Goal: Information Seeking & Learning: Learn about a topic

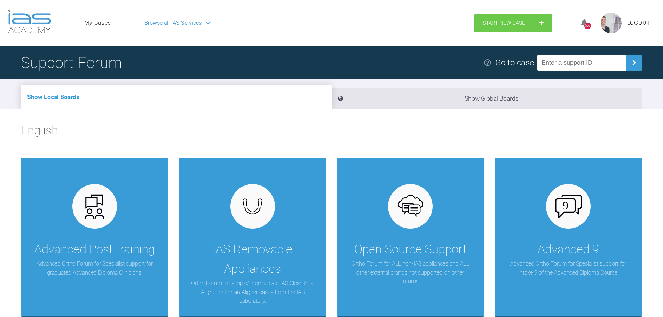
click at [176, 24] on span "Browse all IAS Services" at bounding box center [172, 22] width 57 height 9
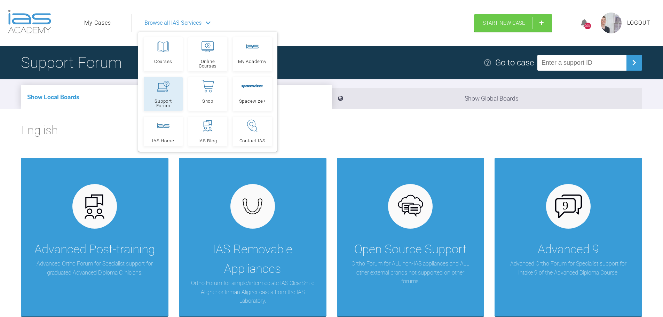
click at [161, 83] on icon at bounding box center [163, 86] width 13 height 11
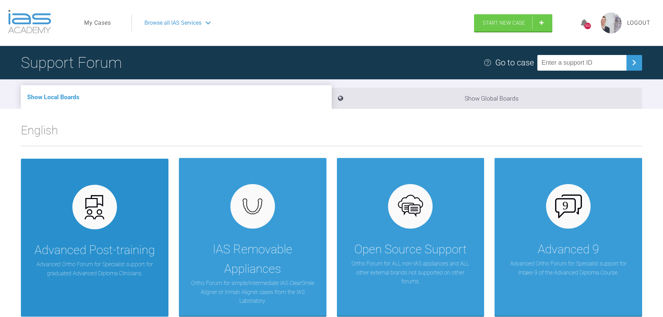
click at [98, 260] on p "Advanced Ortho Forum for Specialist support for graduated Advanced Diploma Clin…" at bounding box center [94, 269] width 127 height 18
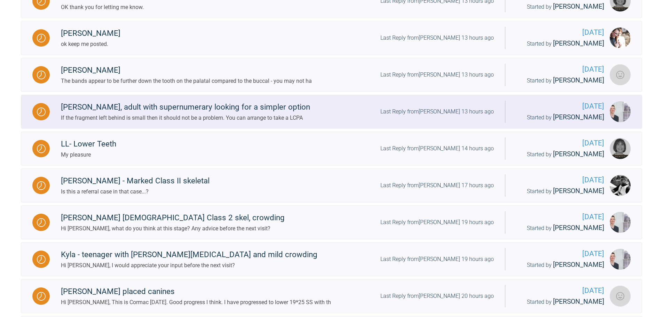
click at [246, 116] on div "If the fragment left behind is small then it should not be a problem. You can a…" at bounding box center [185, 117] width 249 height 9
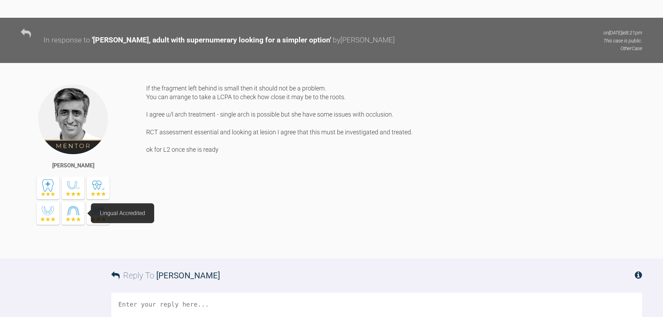
scroll to position [1694, 0]
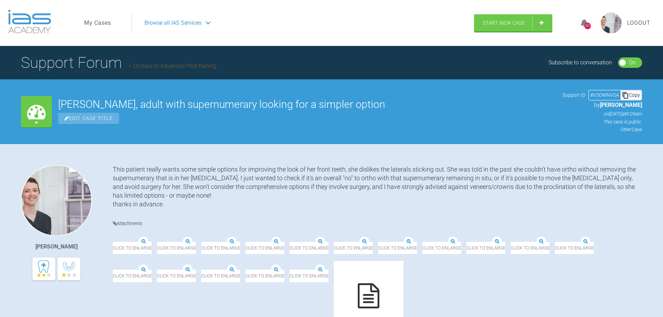
click at [104, 23] on link "My Cases" at bounding box center [97, 22] width 27 height 9
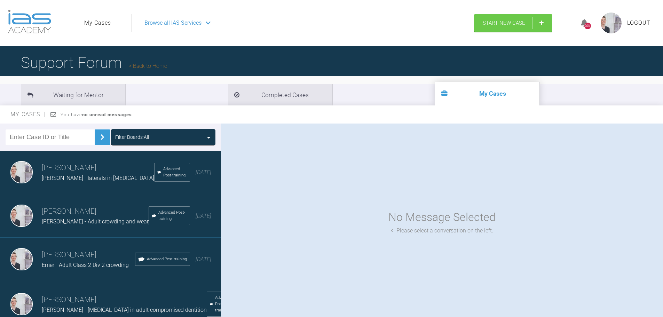
click at [54, 137] on input "text" at bounding box center [50, 137] width 89 height 16
type input "kyla"
click at [99, 141] on img at bounding box center [102, 136] width 11 height 11
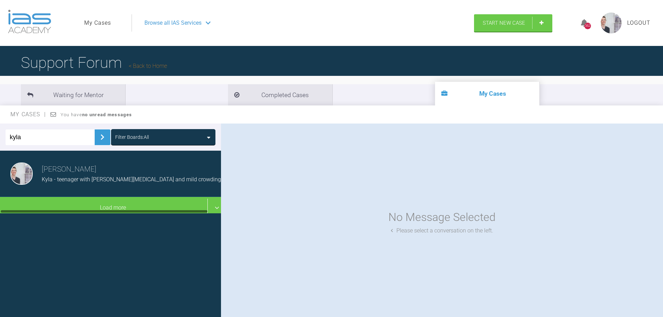
click at [123, 189] on div "laura burns Kyla - teenager with midline diastema and mild crowding Advanced Po…" at bounding box center [113, 174] width 226 height 46
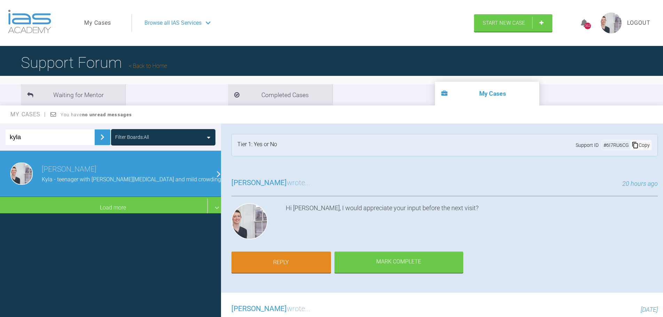
click at [165, 68] on link "Back to Home" at bounding box center [148, 66] width 38 height 7
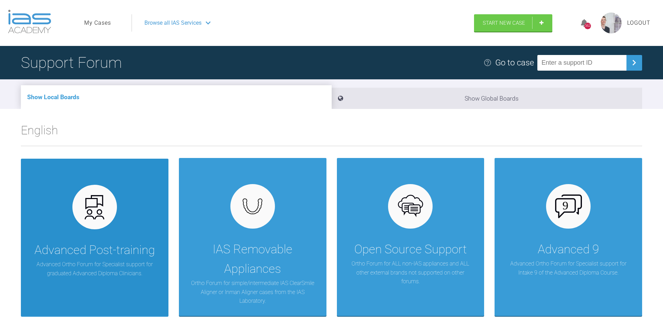
click at [112, 220] on div at bounding box center [94, 207] width 45 height 45
